Goal: Navigation & Orientation: Find specific page/section

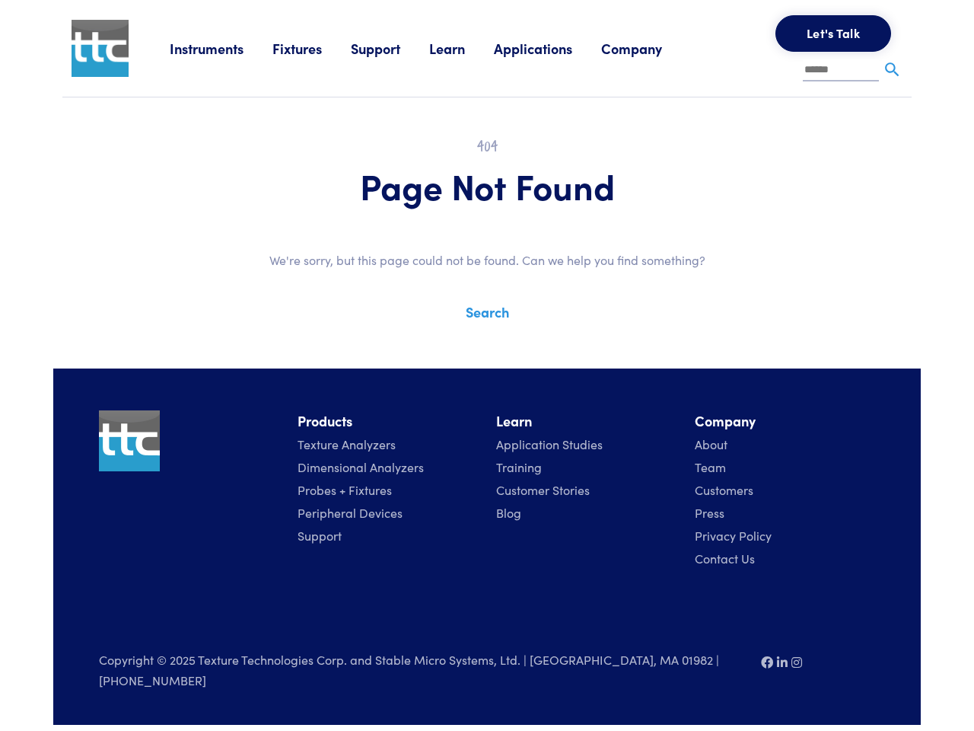
click at [487, 354] on div "Instruments Texture Analyzers Measure any physical product characteristic. TA.X…" at bounding box center [487, 362] width 868 height 725
click at [222, 48] on link "Instruments" at bounding box center [221, 48] width 103 height 19
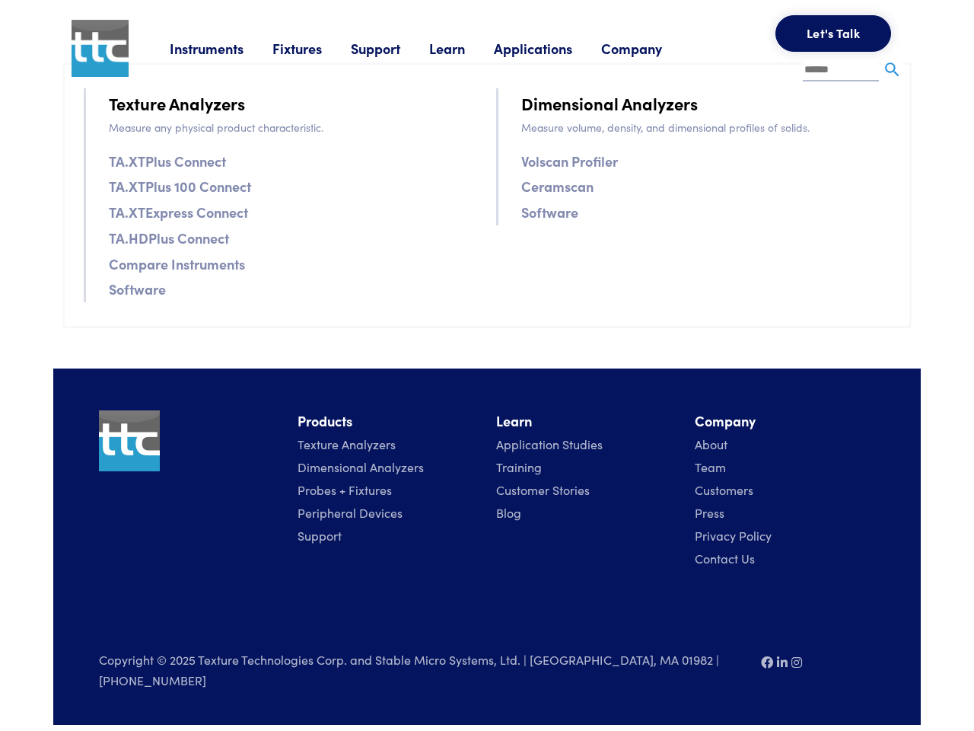
click at [314, 48] on link "Fixtures" at bounding box center [312, 48] width 78 height 19
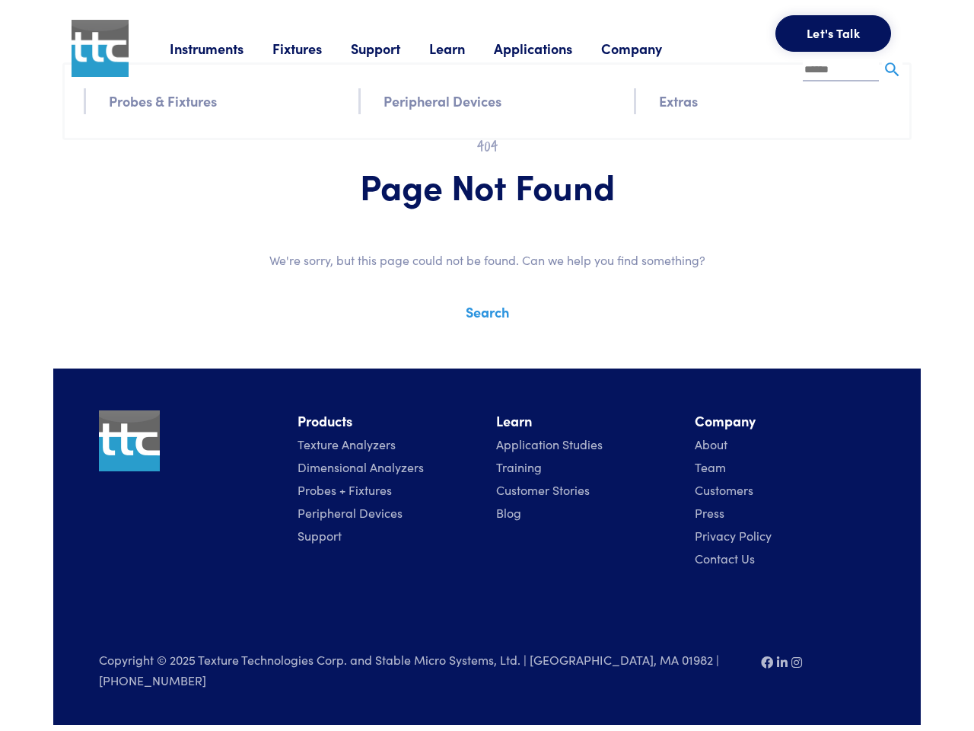
click at [394, 48] on link "Support" at bounding box center [390, 48] width 78 height 19
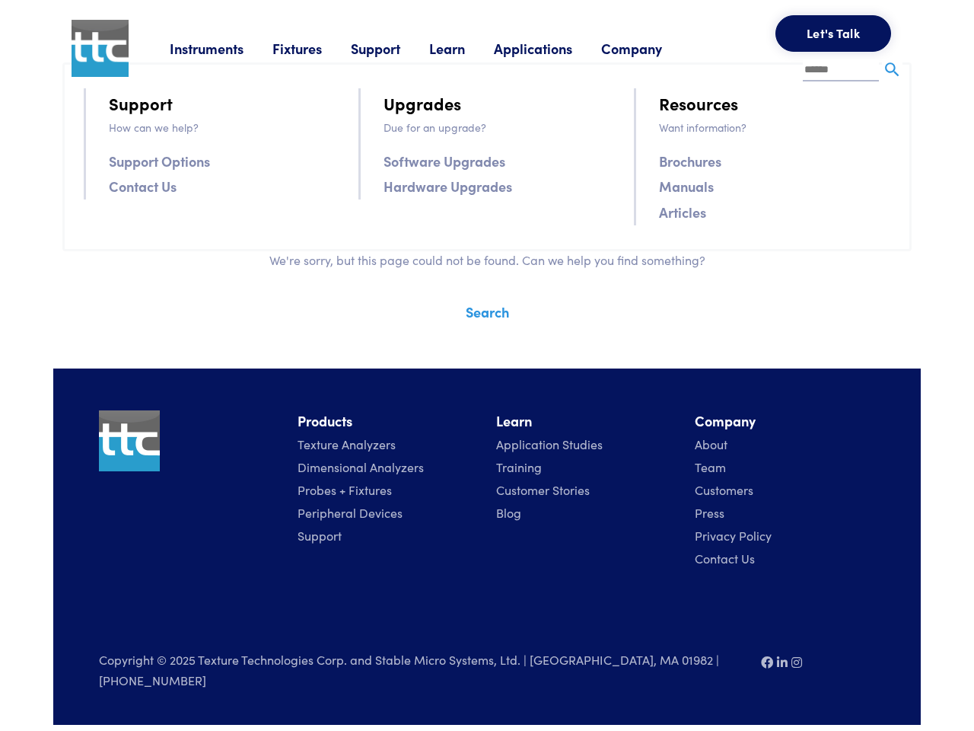
click at [467, 48] on link "Learn" at bounding box center [461, 48] width 65 height 19
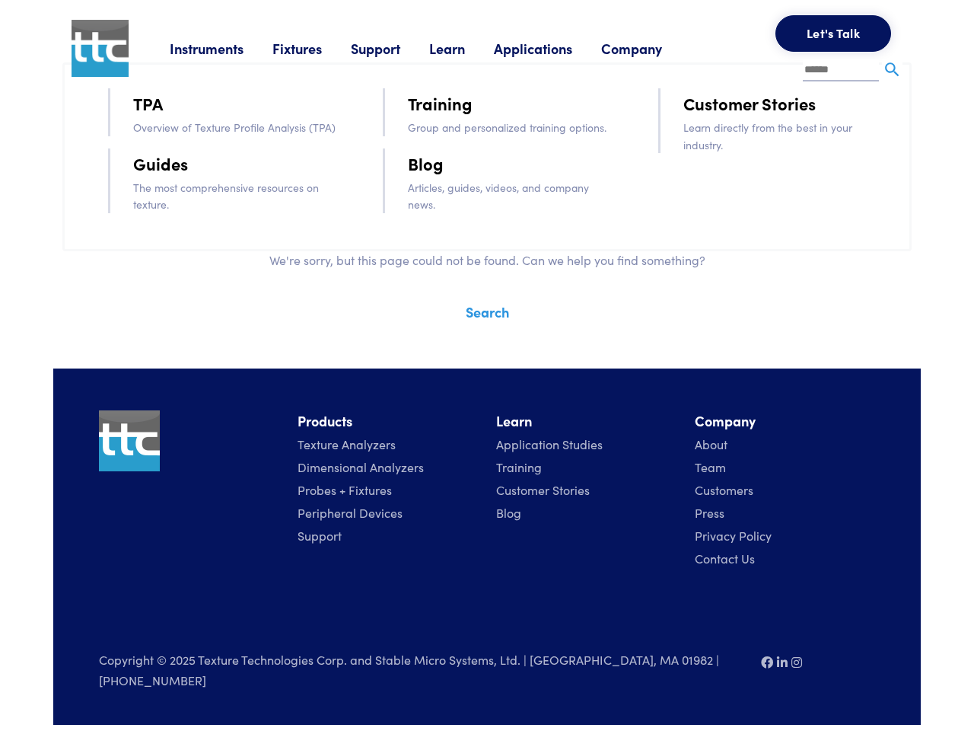
click at [553, 48] on link "Applications" at bounding box center [547, 48] width 107 height 19
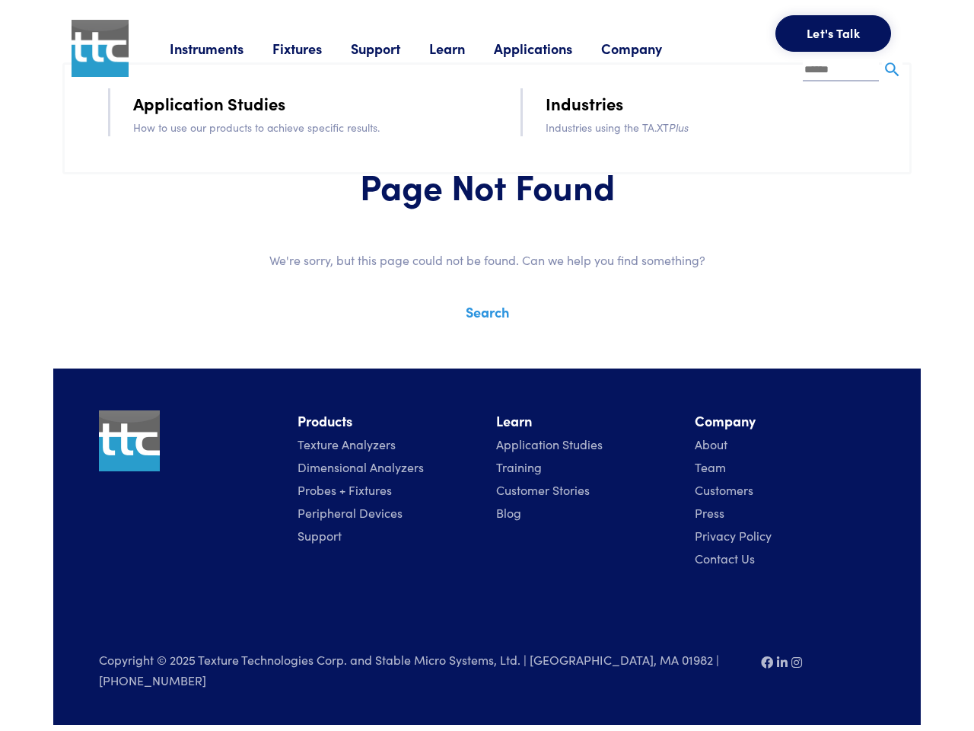
click at [652, 48] on link "Company" at bounding box center [646, 48] width 90 height 19
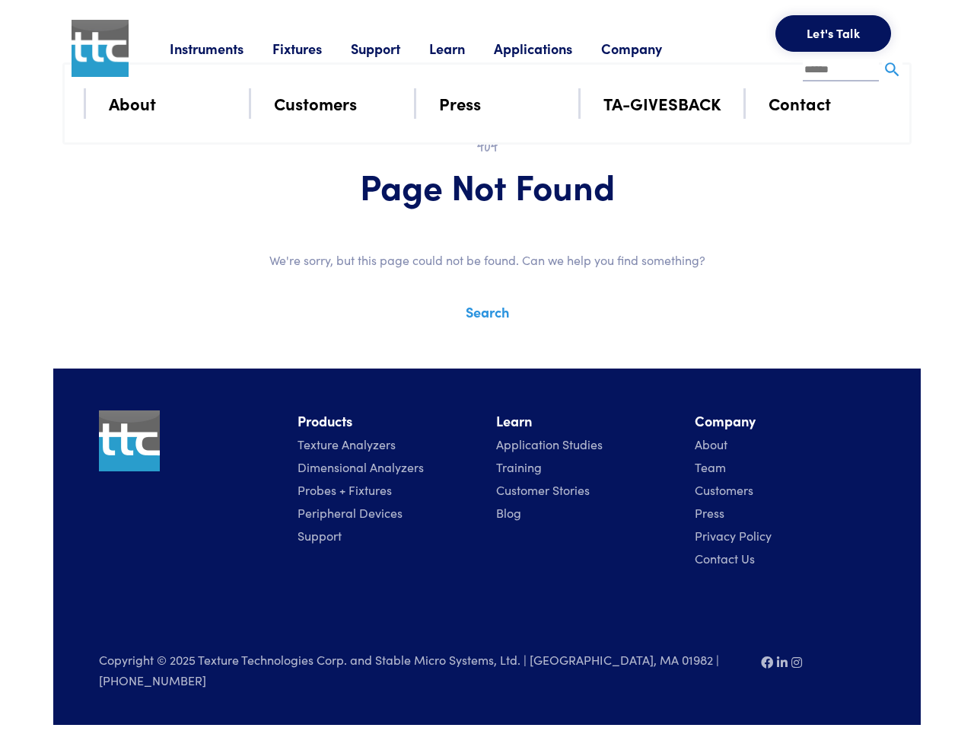
click at [834, 33] on button "Let's Talk" at bounding box center [834, 33] width 116 height 37
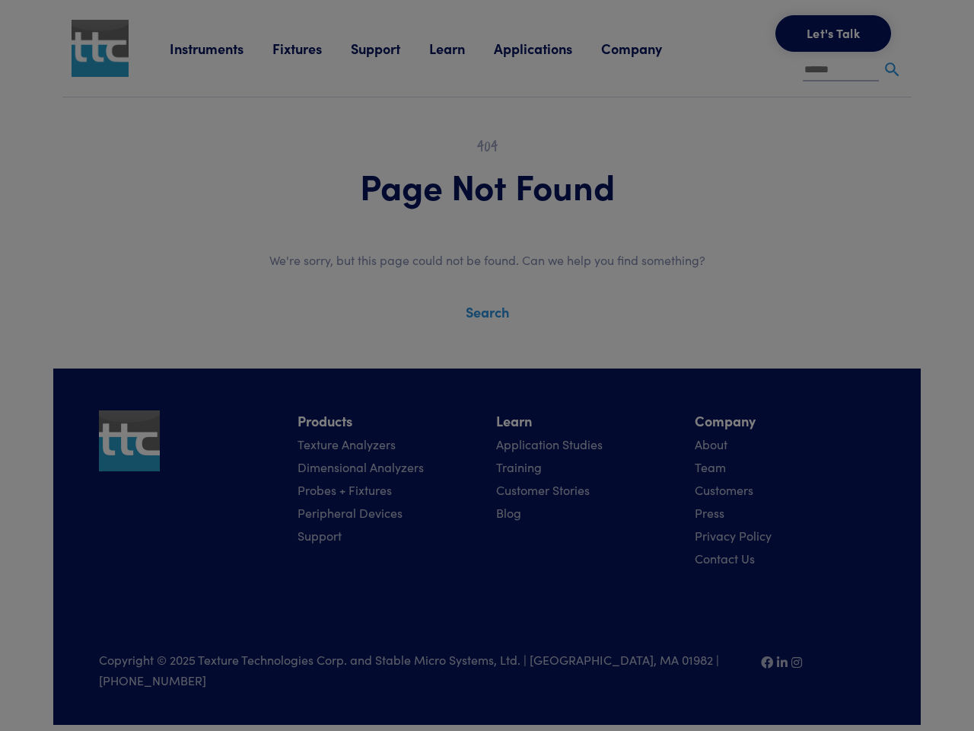
click at [0, 0] on div "**********" at bounding box center [0, 0] width 0 height 0
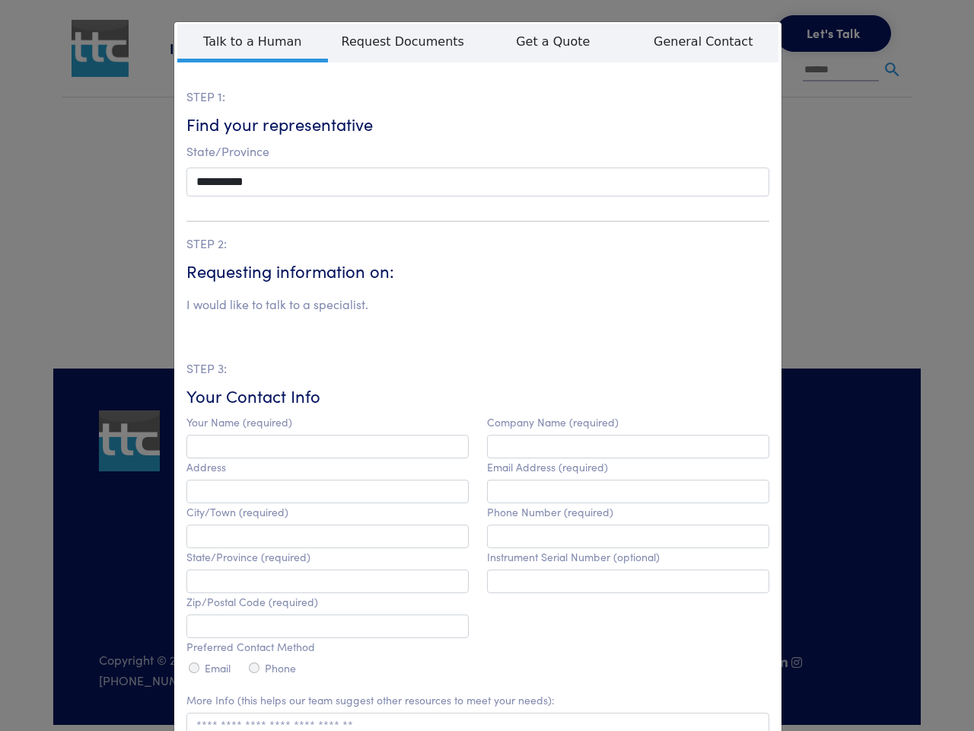
click at [471, 725] on html "Instruments Texture Analyzers Measure any physical product characteristic. TA.X…" at bounding box center [487, 362] width 974 height 725
